Goal: Information Seeking & Learning: Find specific fact

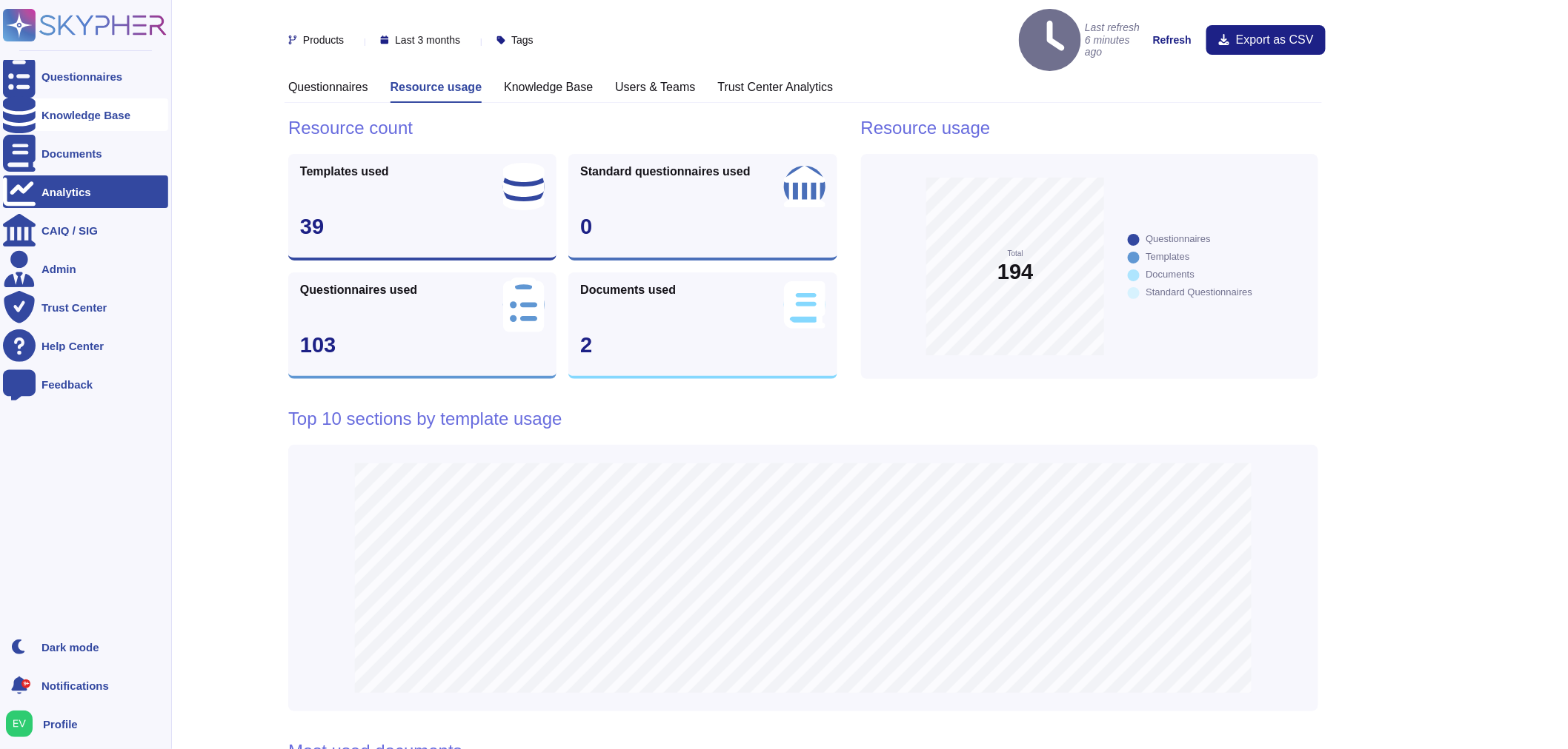
click at [65, 115] on div "Knowledge Base" at bounding box center [86, 115] width 89 height 11
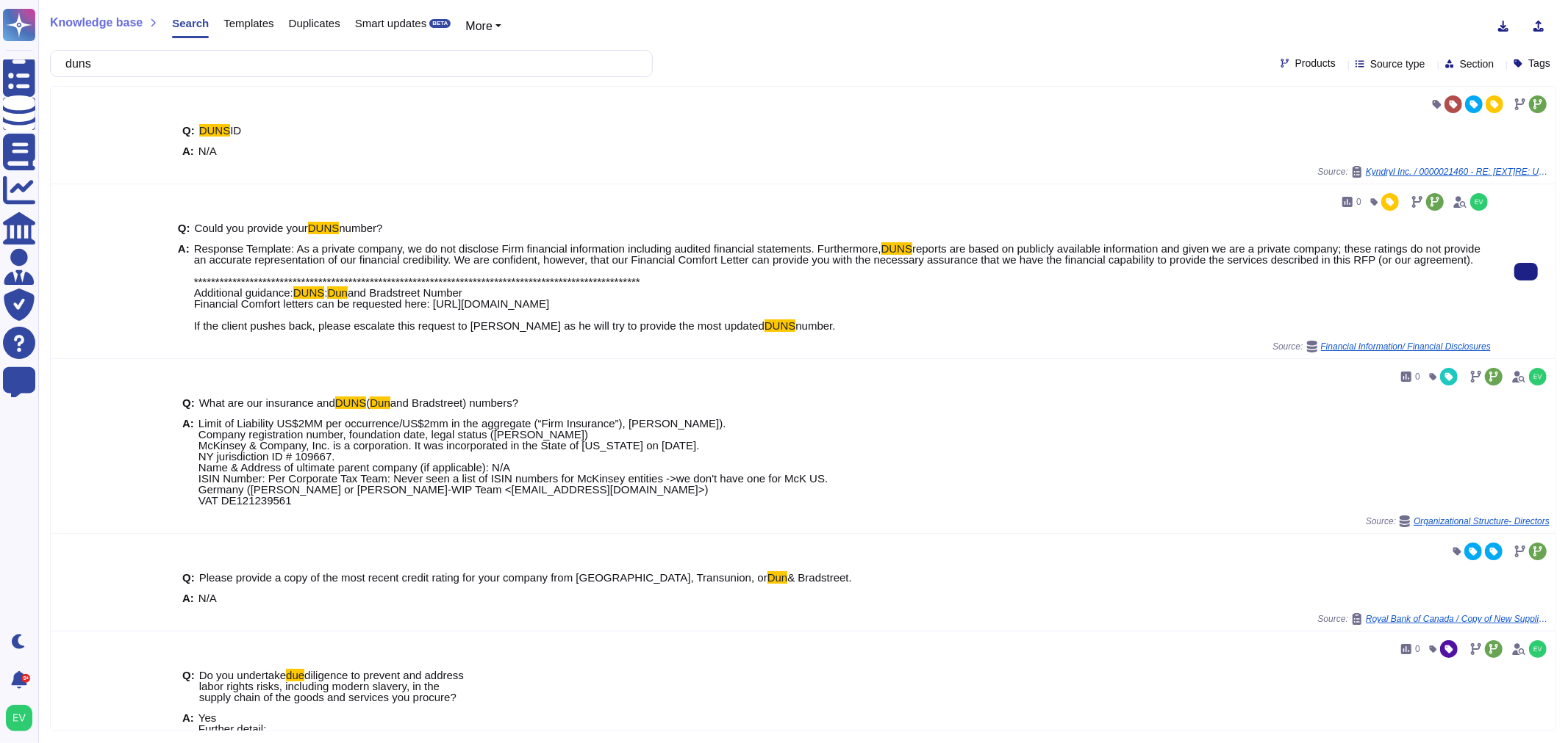
type input "duns"
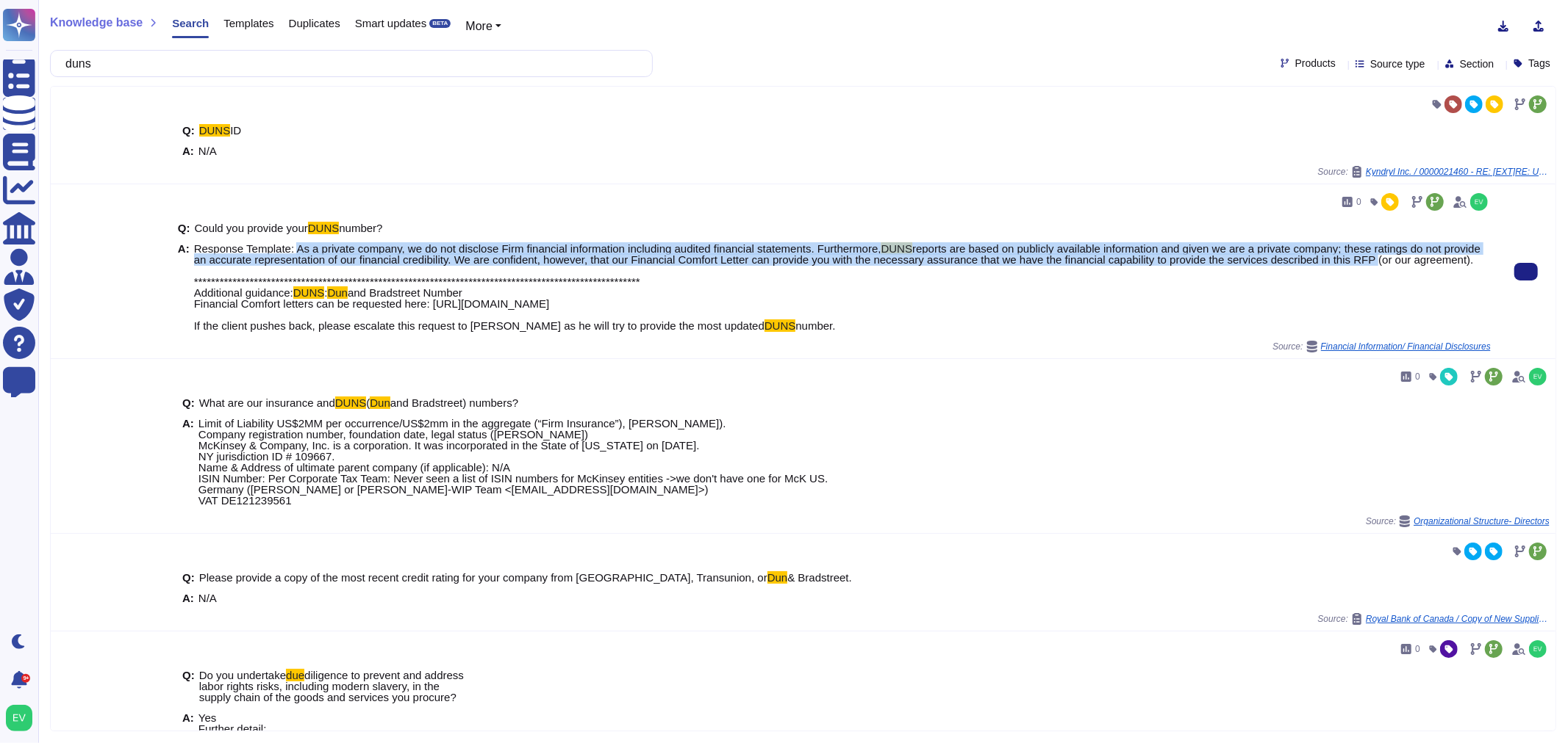
drag, startPoint x: 1403, startPoint y: 264, endPoint x: 291, endPoint y: 248, distance: 1112.1
click at [291, 248] on span "**********" at bounding box center [842, 287] width 1296 height 88
copy span "As a private company, we do not disclose Firm financial information including a…"
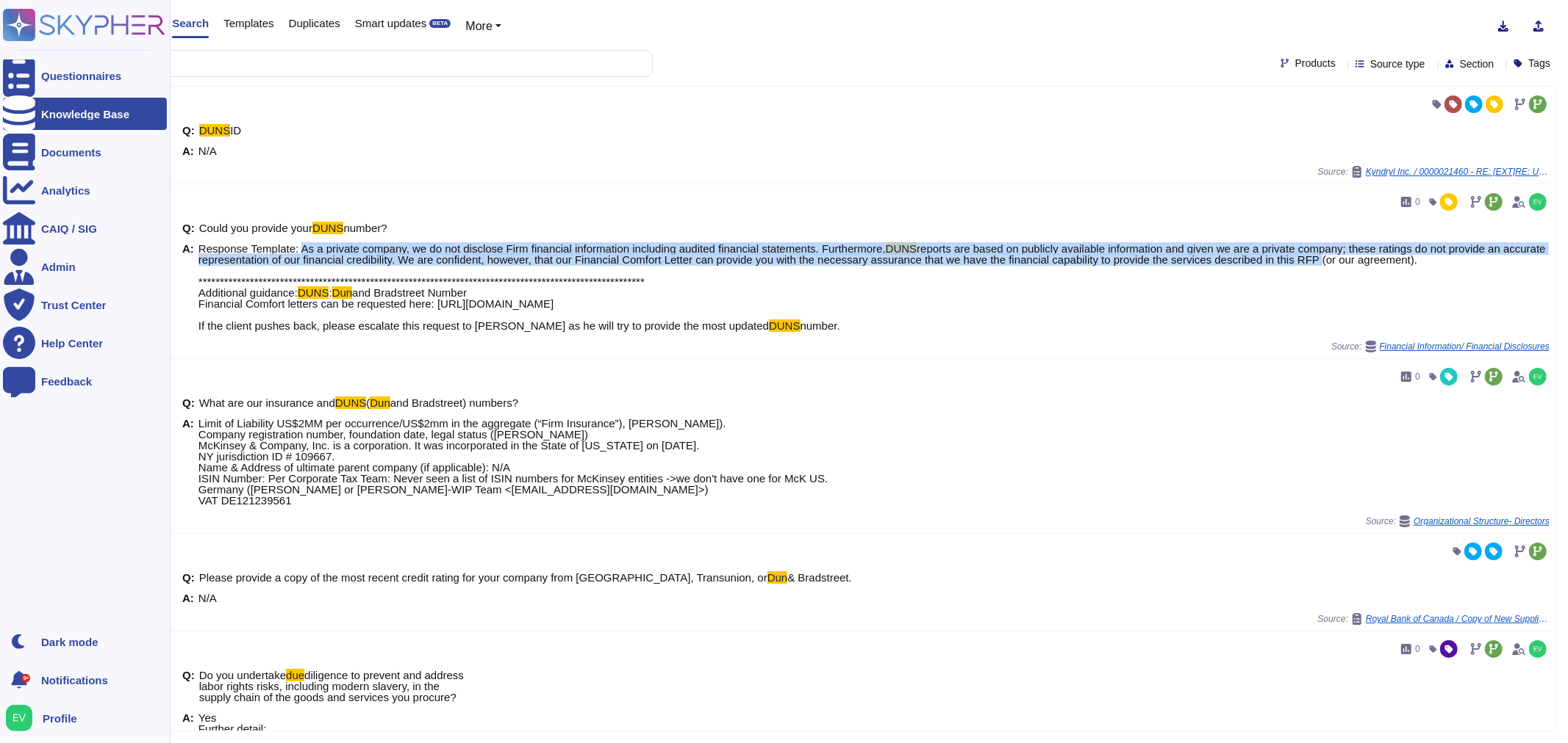
click at [84, 110] on div "Knowledge Base" at bounding box center [85, 114] width 88 height 11
click at [48, 25] on icon at bounding box center [102, 24] width 126 height 20
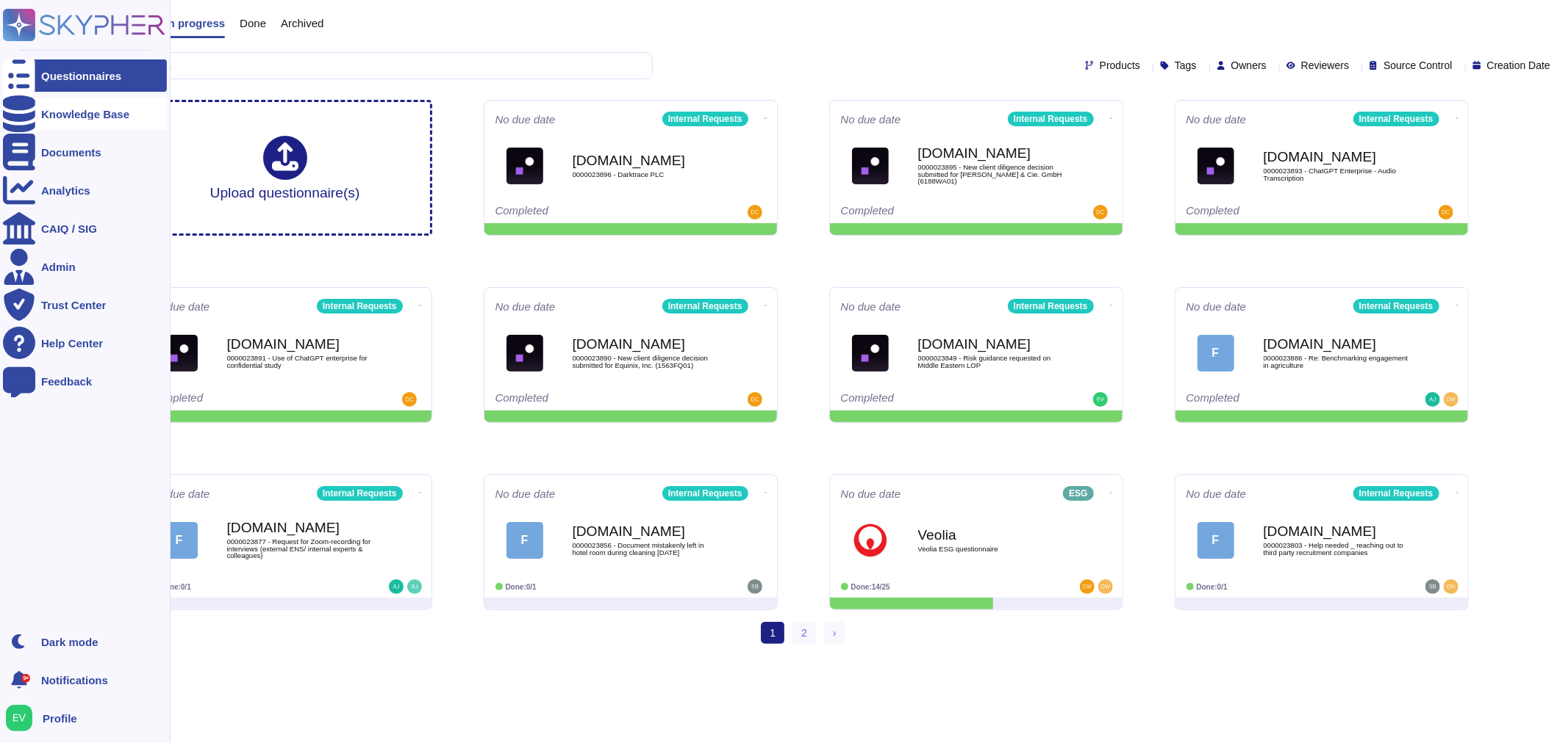
click at [104, 113] on div "Knowledge Base" at bounding box center [85, 114] width 88 height 11
